Goal: Navigation & Orientation: Find specific page/section

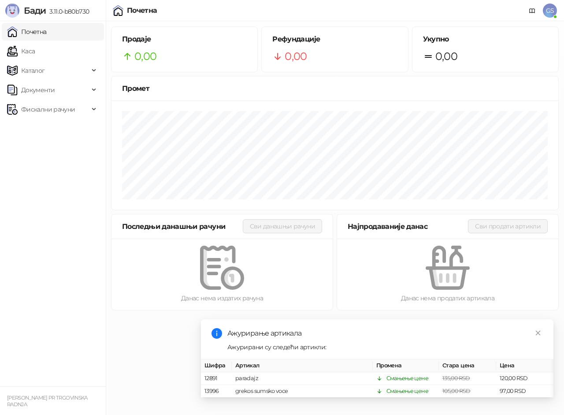
click at [47, 37] on link "Почетна" at bounding box center [27, 32] width 40 height 18
click at [35, 53] on link "Каса" at bounding box center [21, 51] width 28 height 18
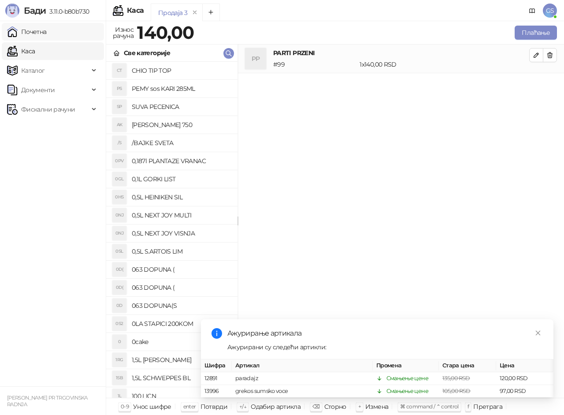
click at [47, 33] on link "Почетна" at bounding box center [27, 32] width 40 height 18
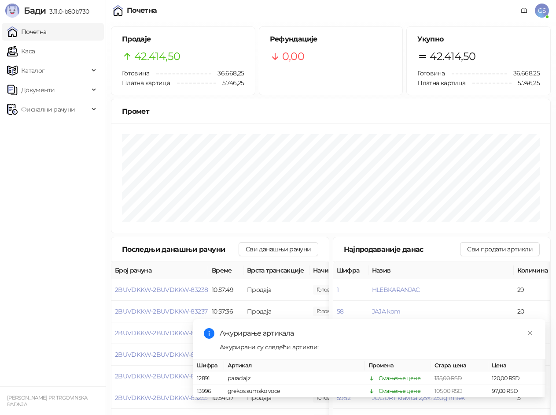
drag, startPoint x: 65, startPoint y: 47, endPoint x: 62, endPoint y: 33, distance: 13.5
click at [35, 46] on link "Каса" at bounding box center [21, 51] width 28 height 18
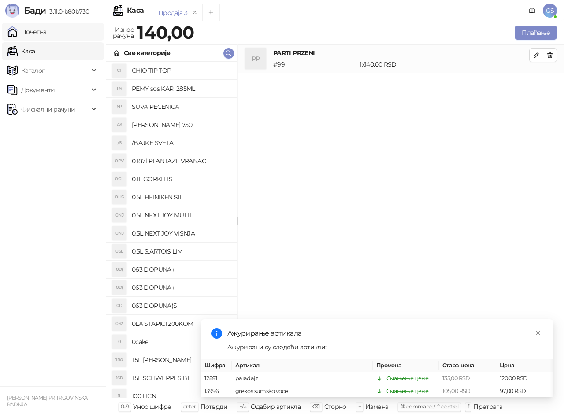
click at [47, 32] on link "Почетна" at bounding box center [27, 32] width 40 height 18
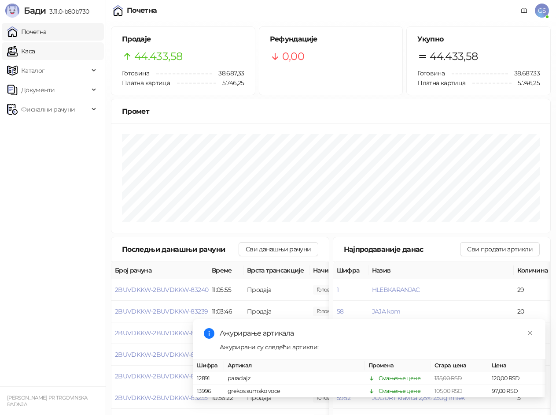
click at [35, 48] on link "Каса" at bounding box center [21, 51] width 28 height 18
